Goal: Navigation & Orientation: Find specific page/section

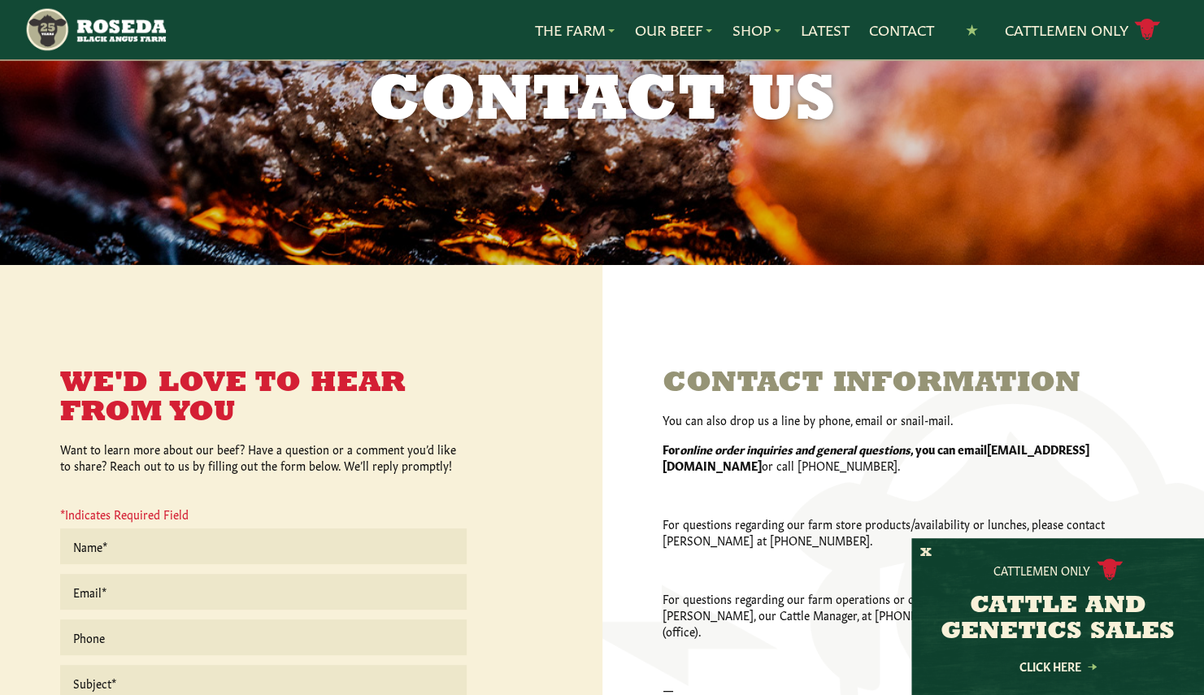
scroll to position [111, 0]
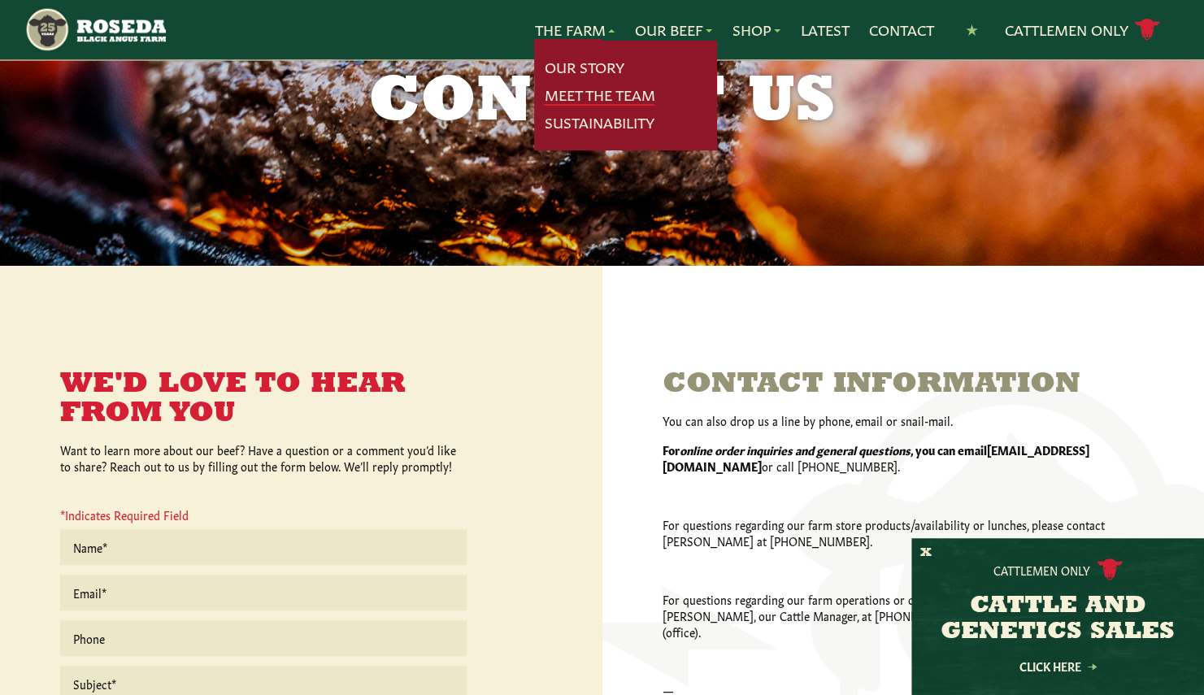
click at [592, 90] on link "Meet The Team" at bounding box center [599, 95] width 111 height 21
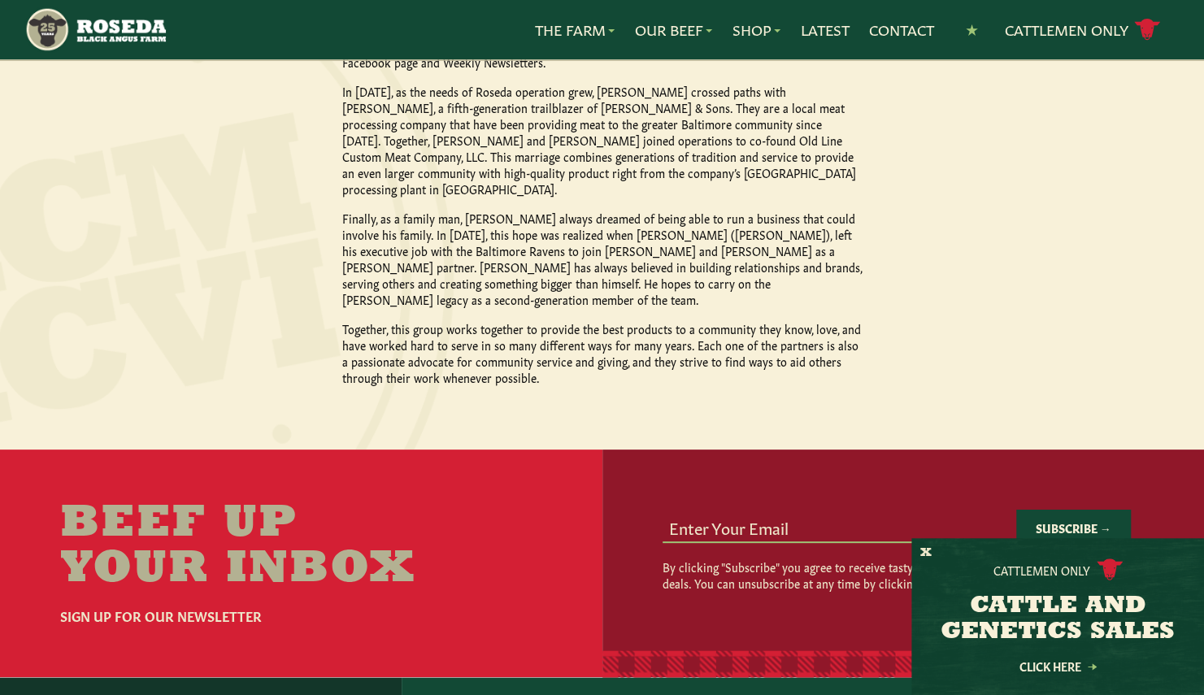
scroll to position [1740, 0]
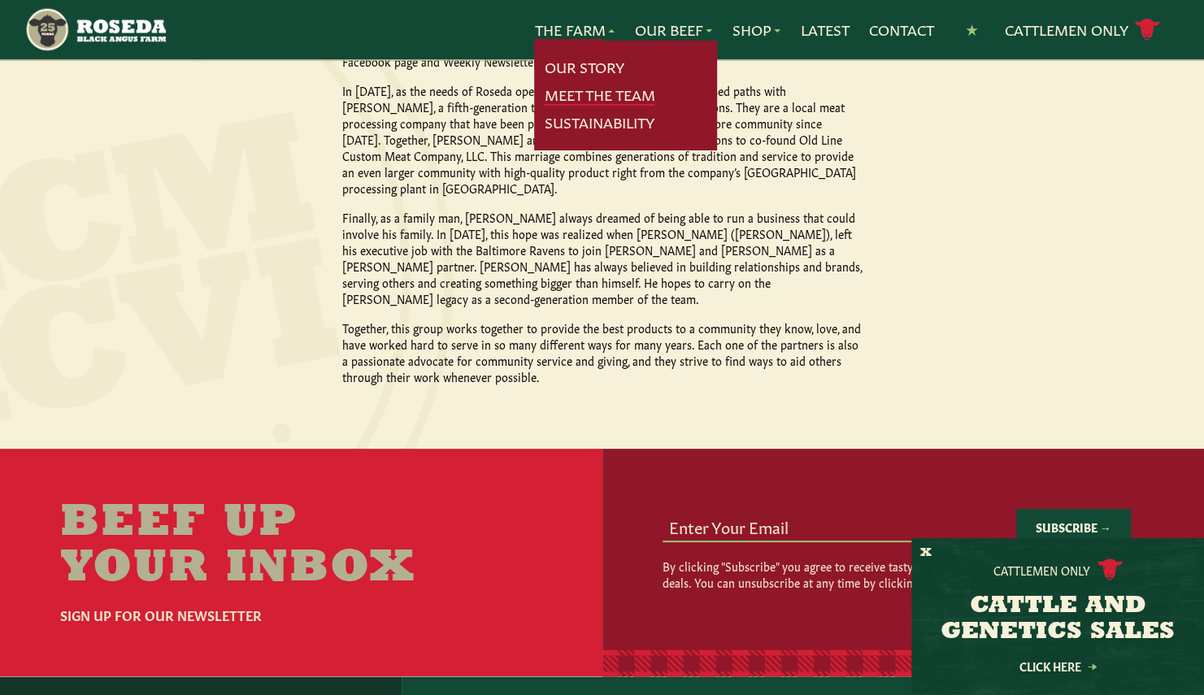
click at [577, 98] on link "Meet The Team" at bounding box center [599, 95] width 111 height 21
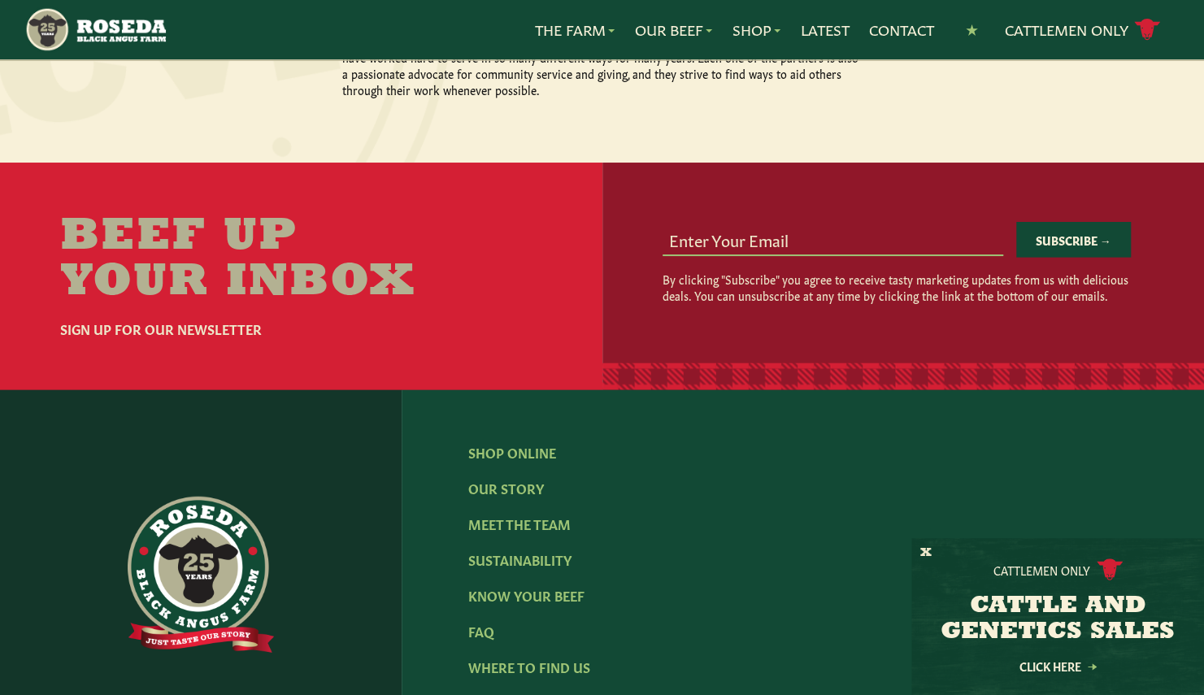
scroll to position [1996, 0]
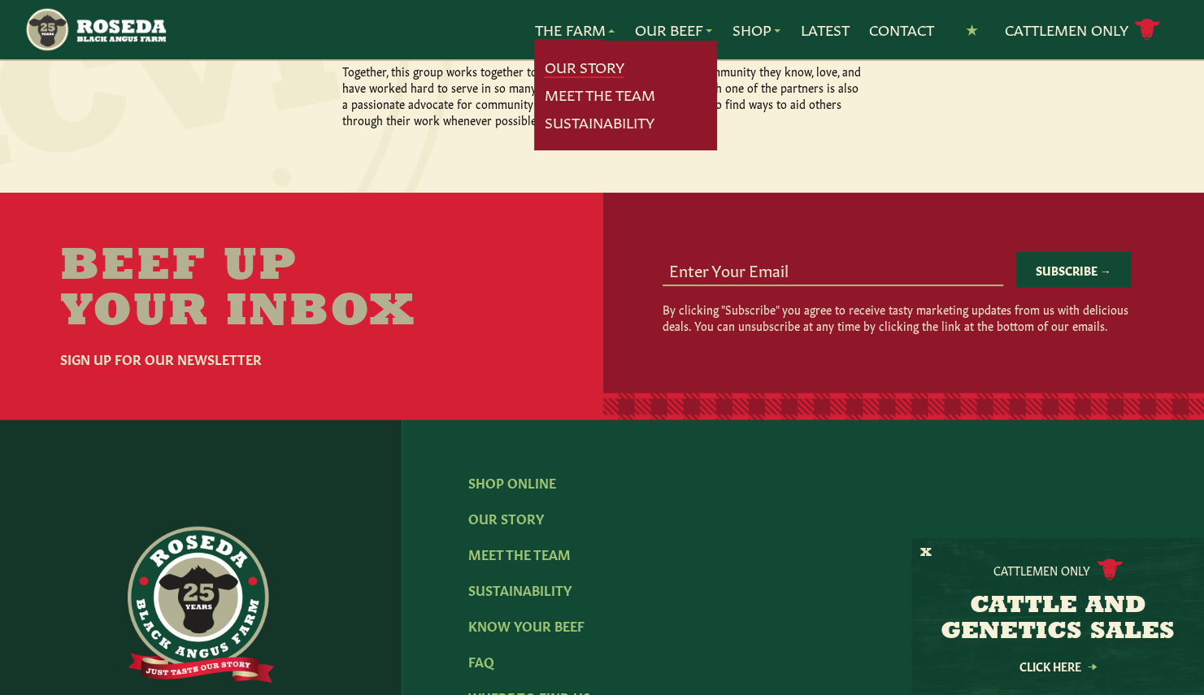
click at [584, 65] on link "Our Story" at bounding box center [584, 67] width 80 height 21
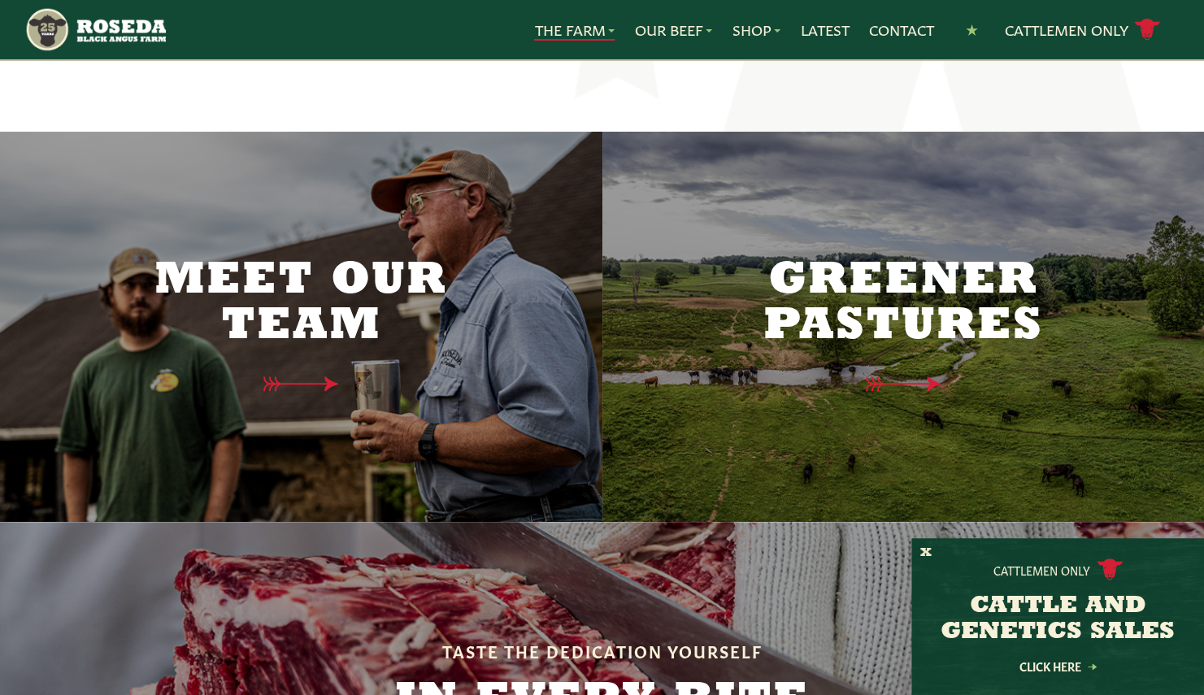
scroll to position [4086, 0]
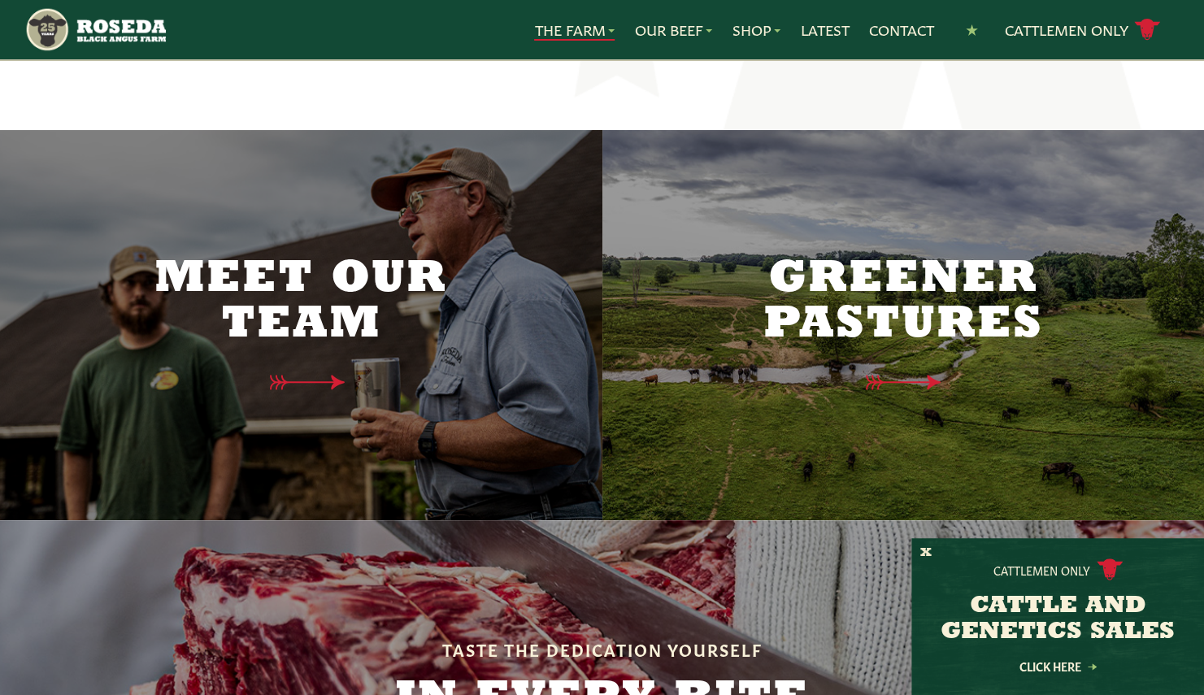
click at [369, 278] on h2 "Meet Our Team" at bounding box center [301, 302] width 342 height 91
click at [335, 288] on div "Meet Our Team" at bounding box center [301, 325] width 342 height 267
click at [333, 294] on div "Meet Our Team" at bounding box center [301, 325] width 342 height 267
click at [332, 374] on icon at bounding box center [314, 382] width 118 height 17
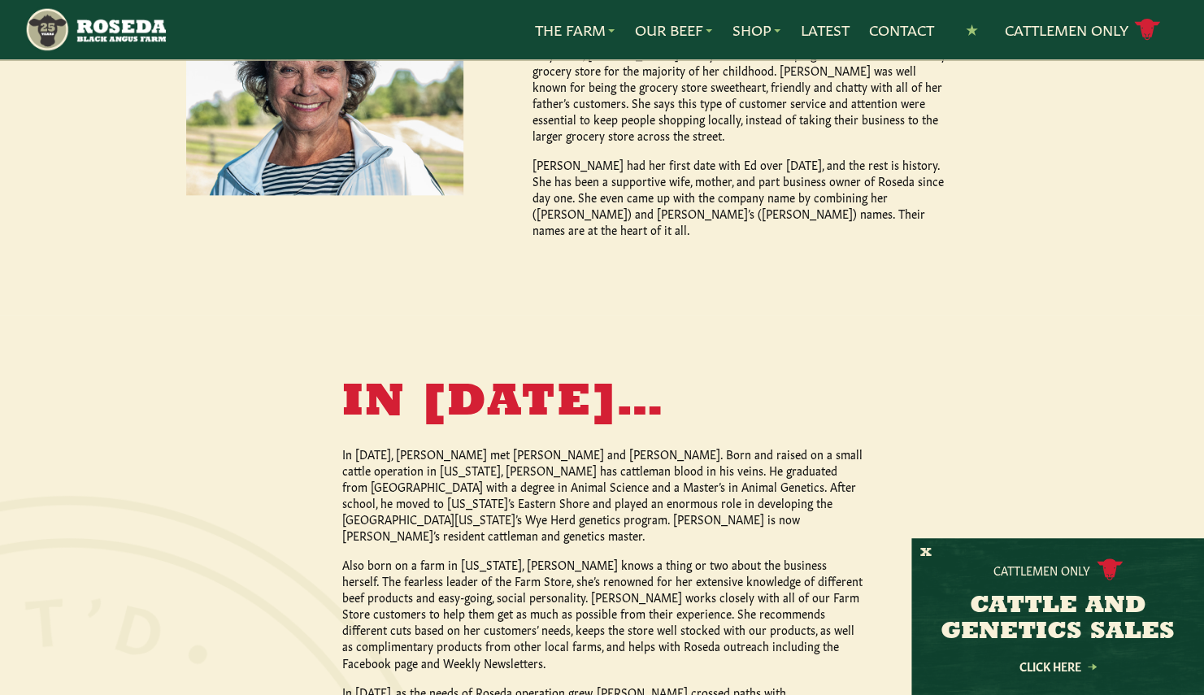
scroll to position [1046, 0]
